Goal: Transaction & Acquisition: Purchase product/service

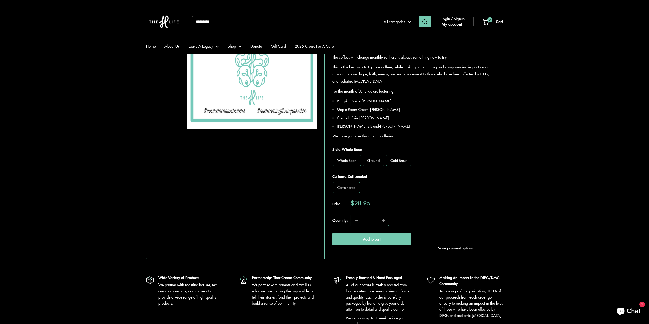
scroll to position [511, 0]
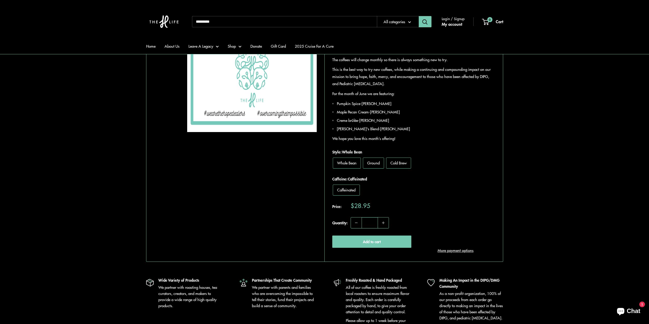
click at [165, 22] on img at bounding box center [164, 21] width 36 height 33
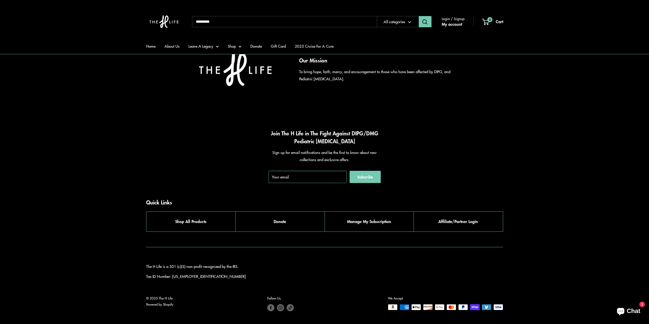
scroll to position [2624, 0]
click at [306, 222] on link "Donate" at bounding box center [279, 222] width 89 height 20
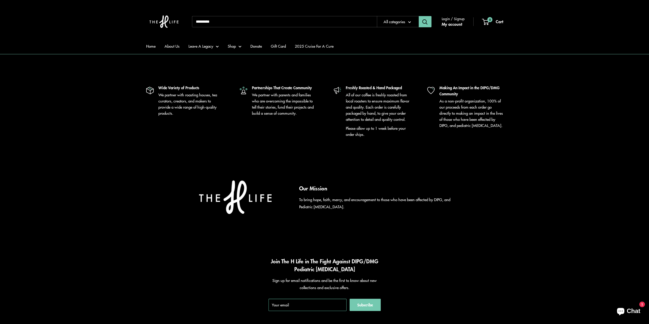
scroll to position [510, 0]
